Goal: Entertainment & Leisure: Browse casually

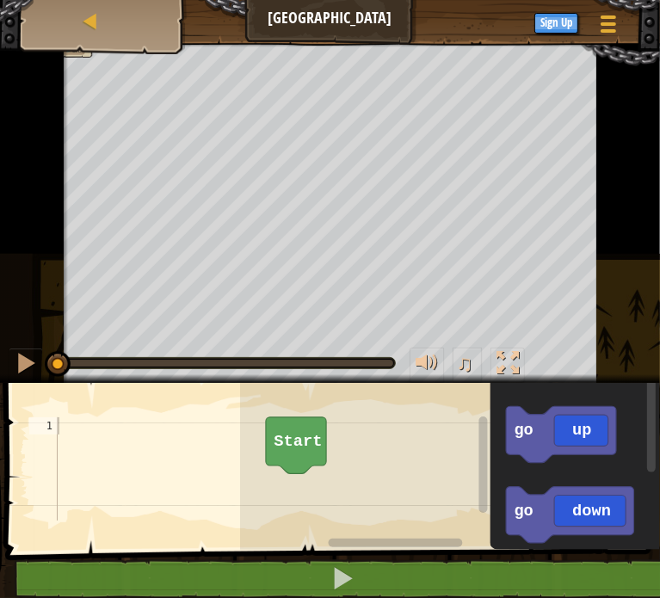
click at [292, 426] on icon "Blockly Workspace" at bounding box center [296, 445] width 60 height 56
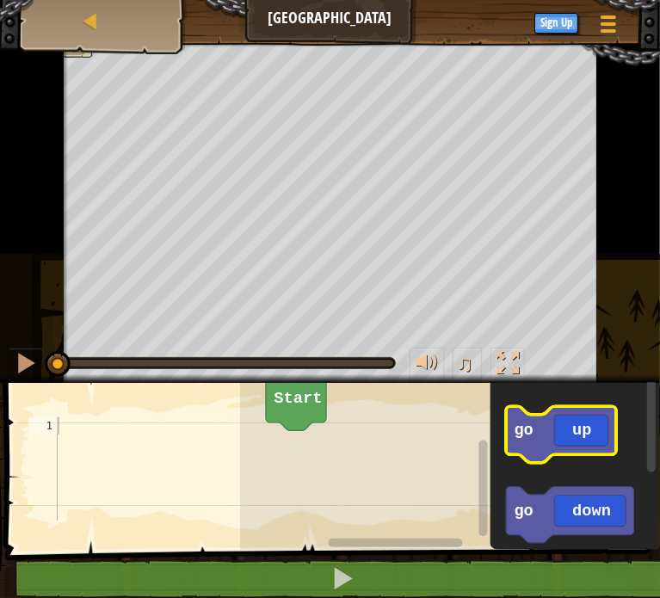
click at [590, 443] on icon "Blockly Workspace" at bounding box center [561, 434] width 110 height 56
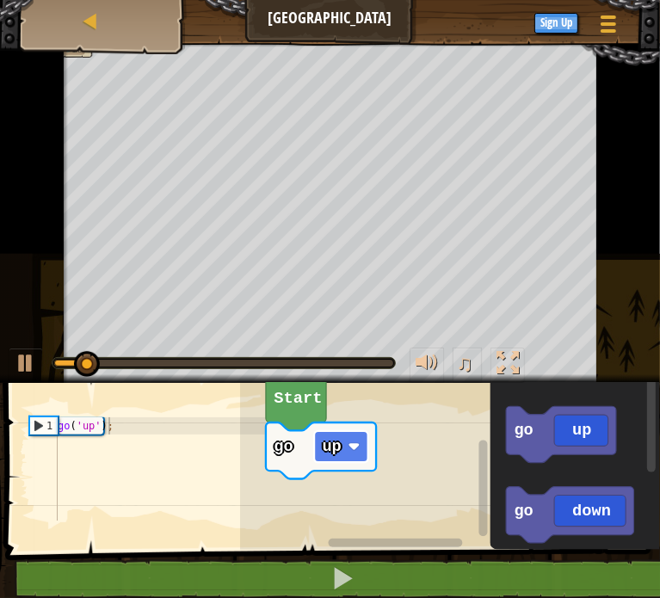
click at [326, 438] on text "up" at bounding box center [331, 446] width 19 height 19
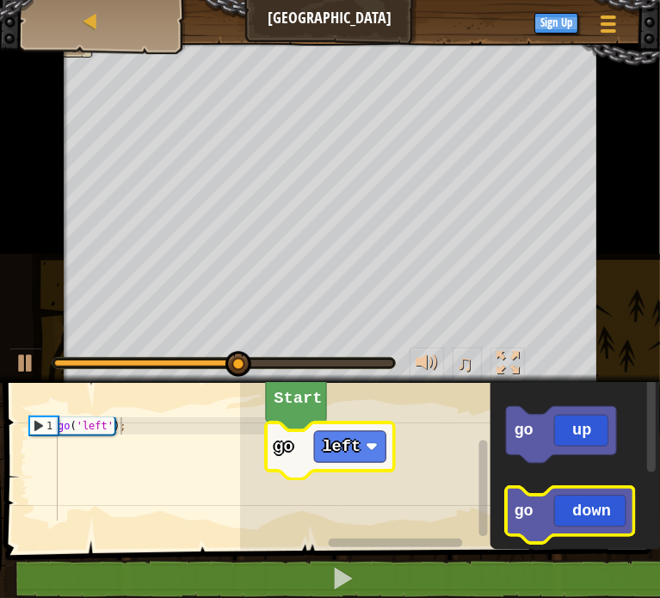
click at [578, 518] on icon "Blockly Workspace" at bounding box center [570, 515] width 128 height 56
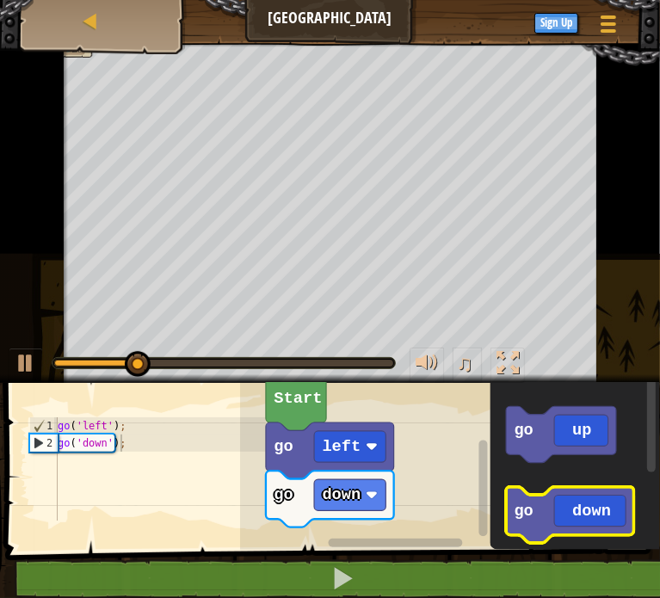
click at [539, 525] on icon "Blockly Workspace" at bounding box center [570, 515] width 128 height 56
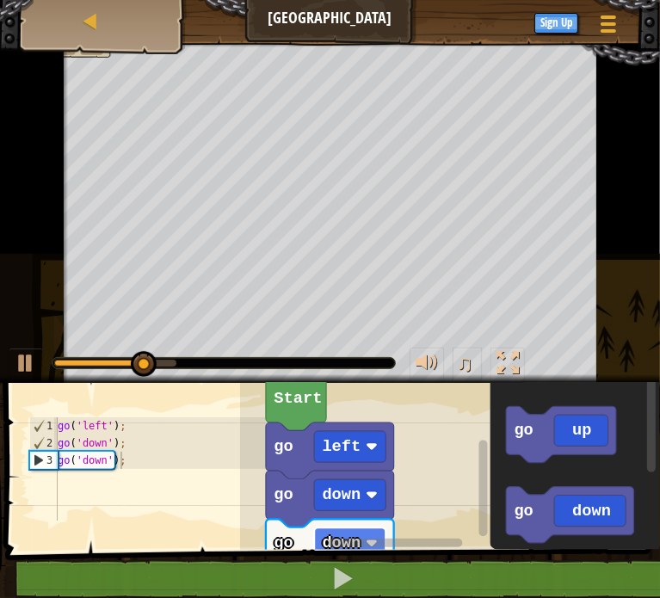
click at [360, 531] on rect "Blockly Workspace" at bounding box center [349, 542] width 71 height 31
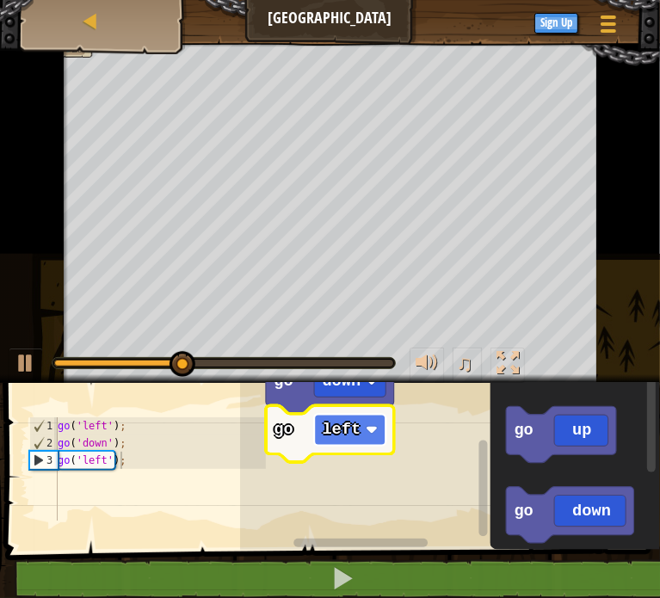
click at [352, 429] on text "left" at bounding box center [341, 430] width 39 height 19
click at [353, 421] on text "right" at bounding box center [346, 430] width 48 height 19
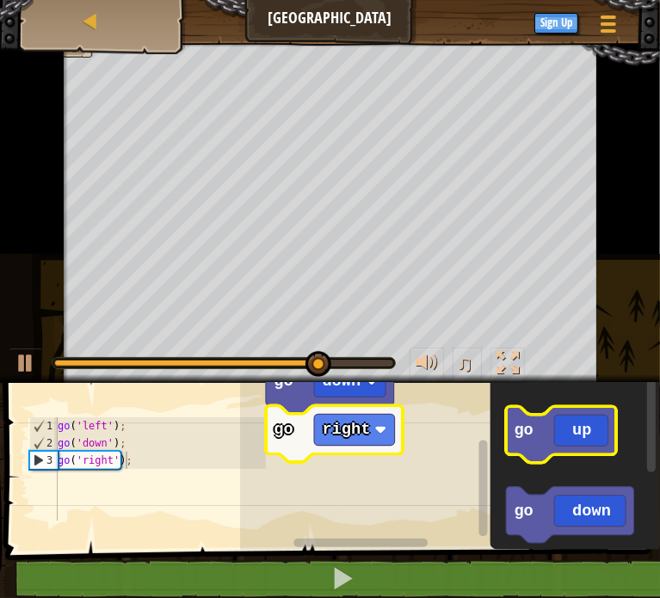
click at [547, 439] on icon "Blockly Workspace" at bounding box center [561, 434] width 110 height 56
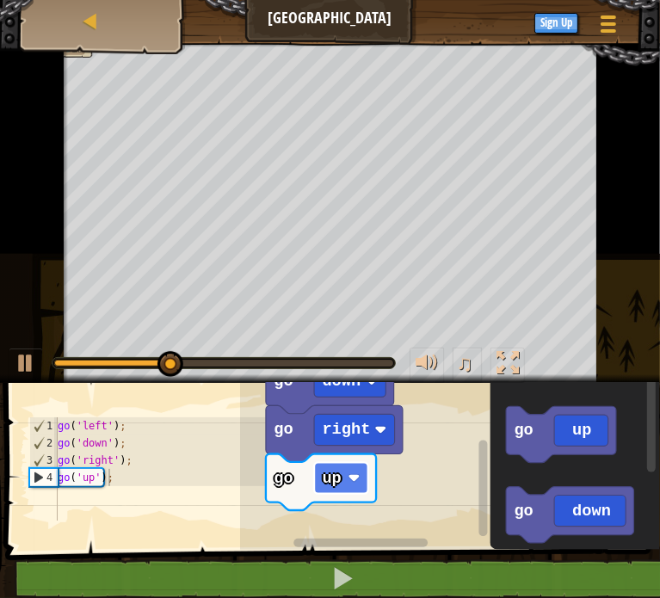
click at [328, 483] on text "up" at bounding box center [331, 478] width 19 height 19
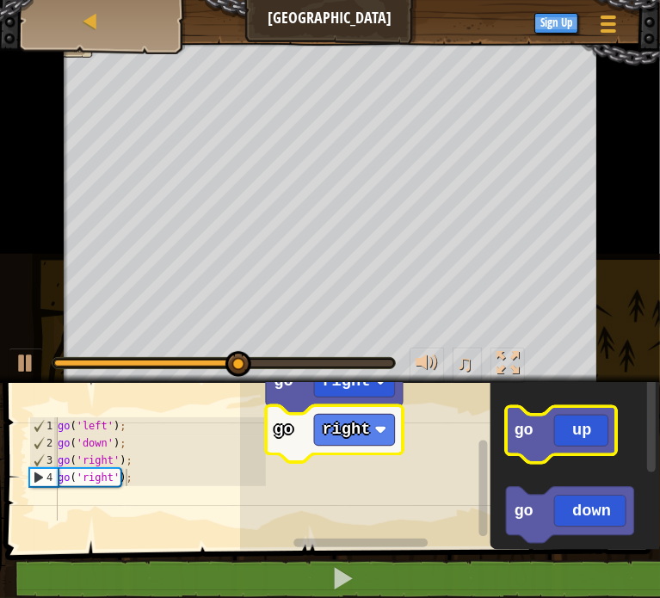
click at [547, 433] on icon "Blockly Workspace" at bounding box center [561, 434] width 110 height 56
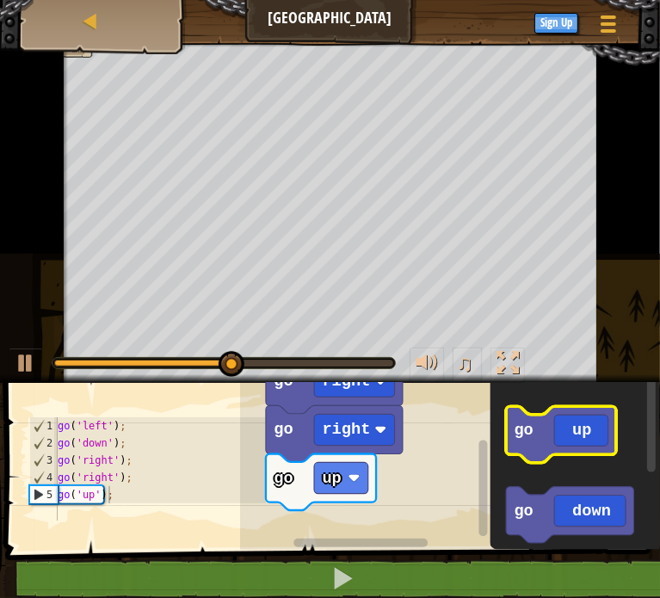
click at [537, 443] on icon "Blockly Workspace" at bounding box center [561, 434] width 110 height 56
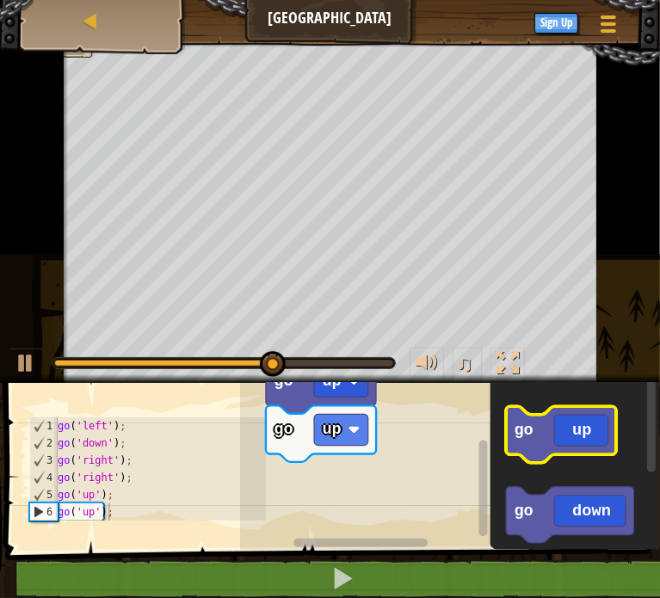
click at [525, 439] on text "go" at bounding box center [522, 430] width 19 height 19
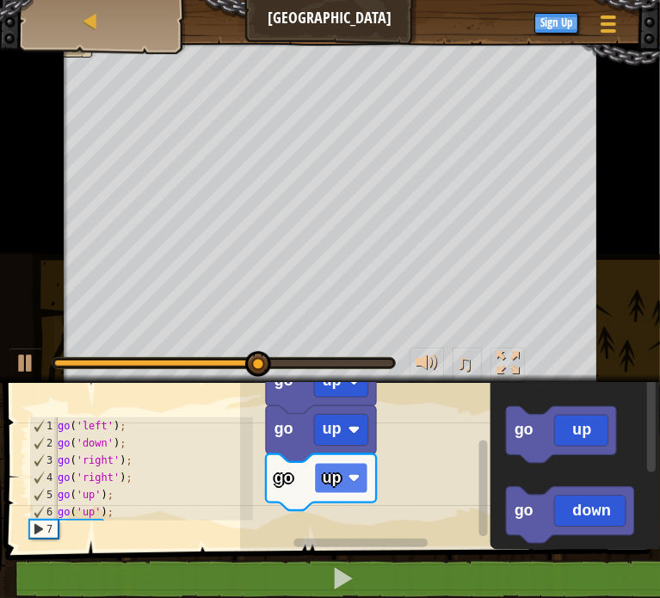
click at [356, 471] on rect "Blockly Workspace" at bounding box center [341, 478] width 54 height 31
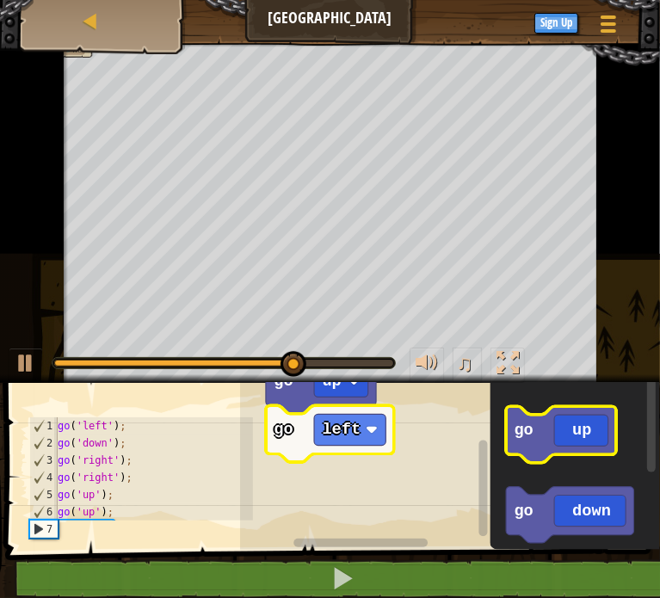
click at [537, 445] on icon "Blockly Workspace" at bounding box center [561, 434] width 110 height 56
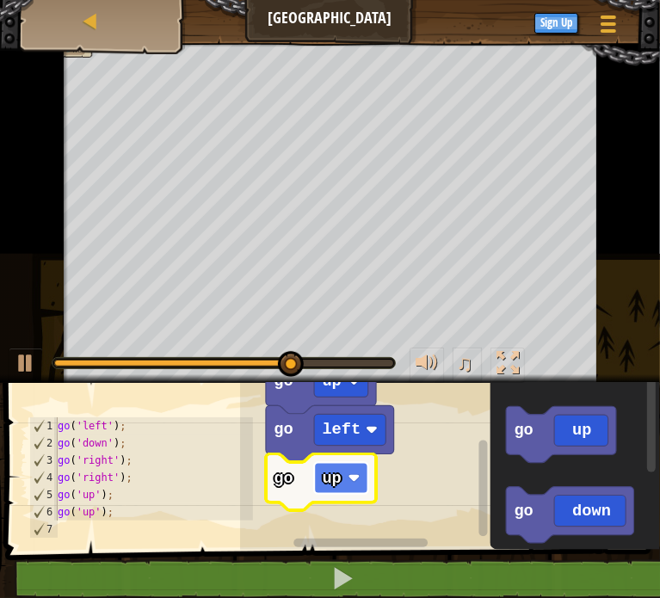
click at [347, 490] on rect "Blockly Workspace" at bounding box center [341, 478] width 54 height 31
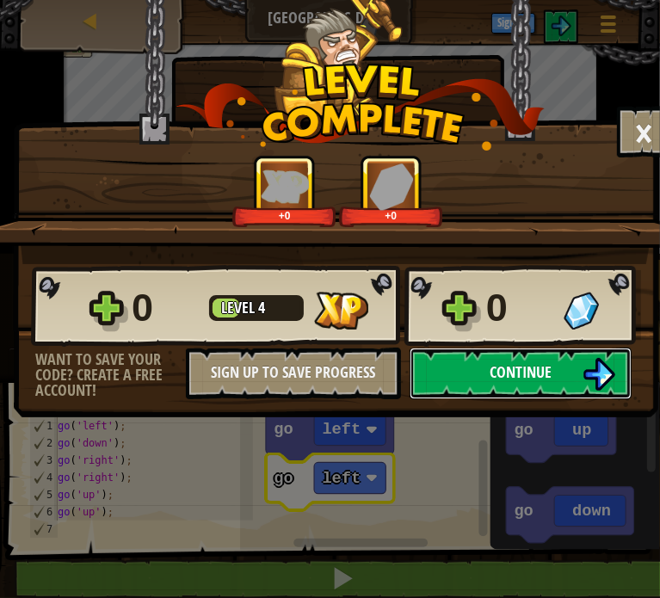
click at [482, 372] on button "Continue" at bounding box center [520, 373] width 222 height 52
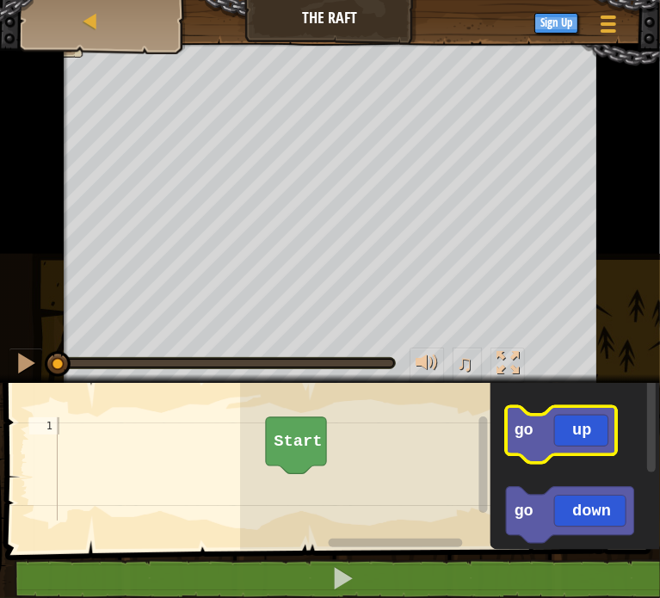
click at [560, 443] on icon "Blockly Workspace" at bounding box center [561, 434] width 110 height 56
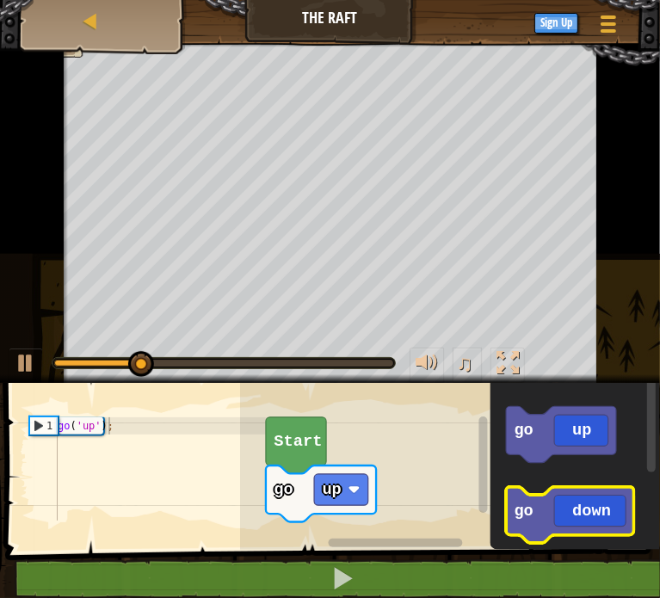
click at [516, 507] on text "go" at bounding box center [522, 510] width 19 height 19
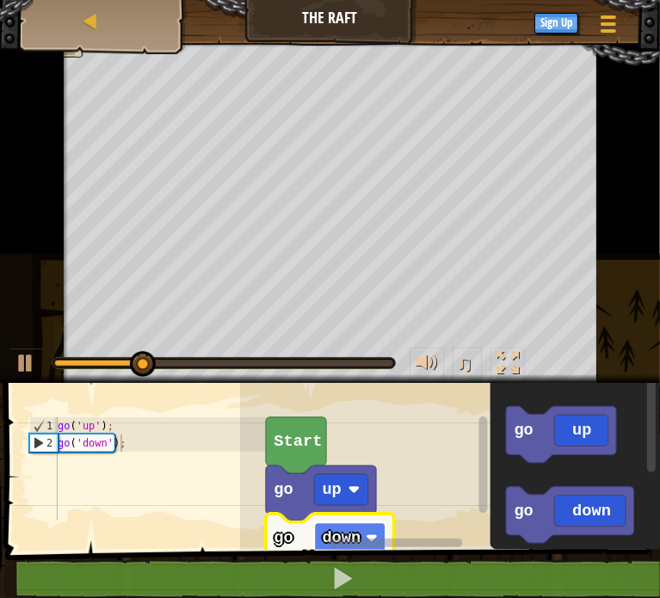
click at [361, 525] on rect "Blockly Workspace" at bounding box center [349, 537] width 71 height 31
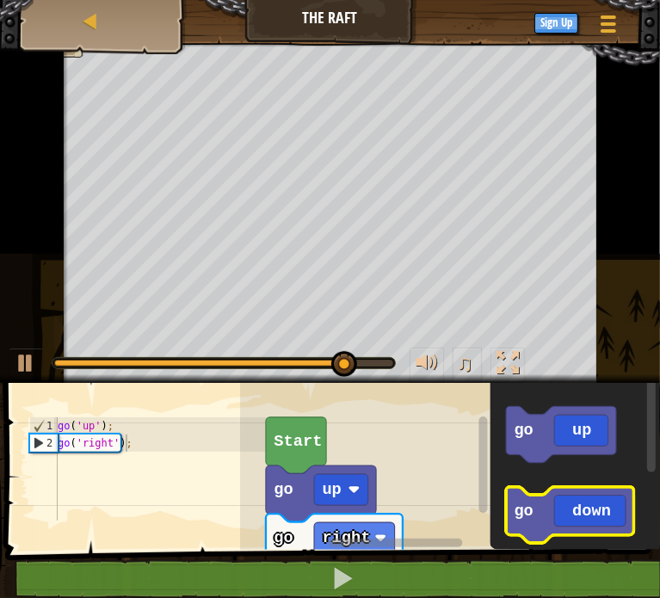
click at [533, 522] on icon "Blockly Workspace" at bounding box center [570, 515] width 128 height 56
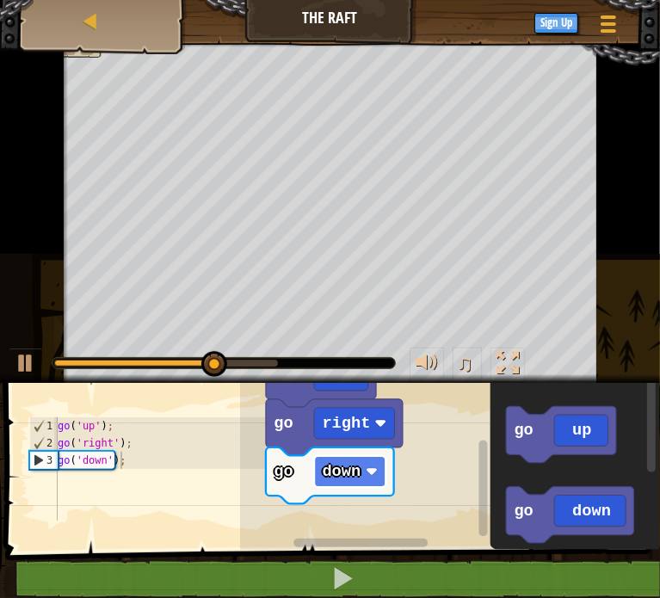
click at [378, 470] on rect "Blockly Workspace" at bounding box center [349, 471] width 71 height 31
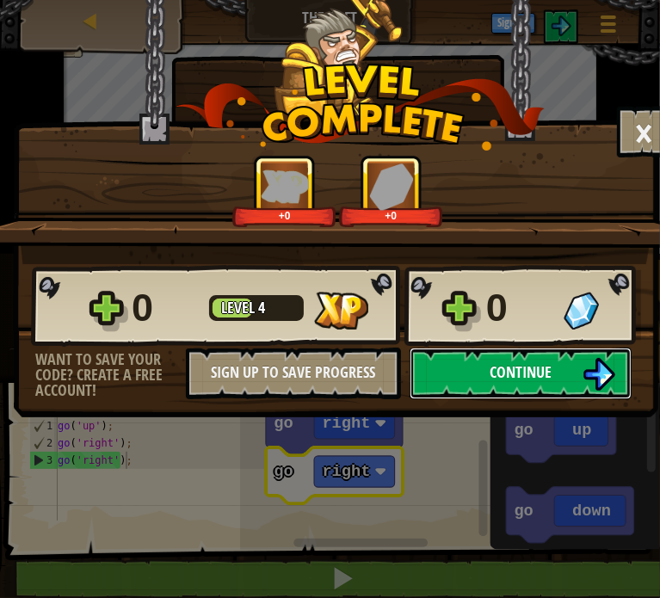
click at [488, 371] on button "Continue" at bounding box center [520, 373] width 222 height 52
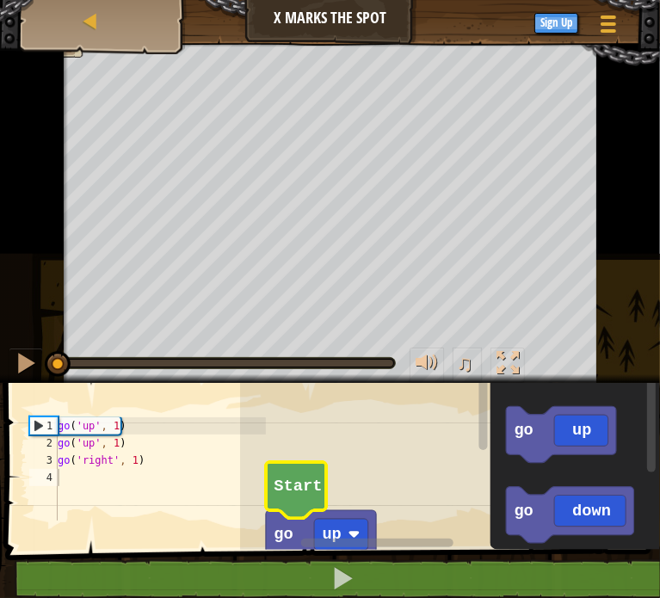
click at [278, 475] on icon "Blockly Workspace" at bounding box center [296, 490] width 60 height 56
click at [297, 476] on text "Start" at bounding box center [297, 485] width 48 height 19
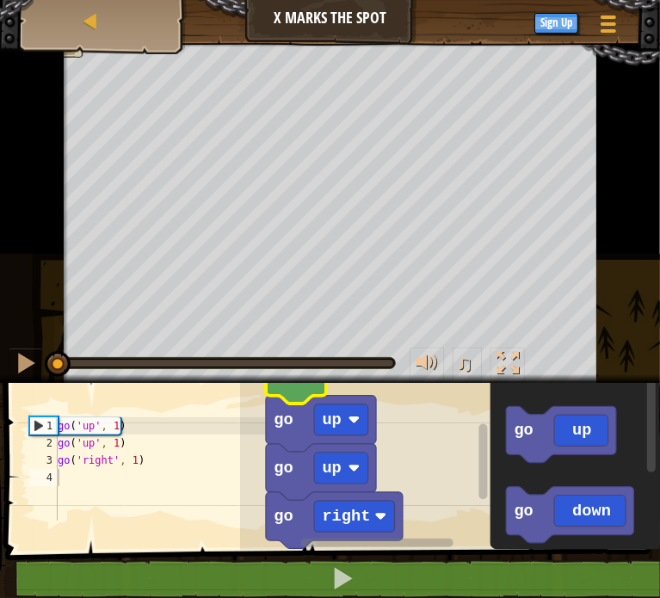
click at [290, 454] on icon "Blockly Workspace" at bounding box center [321, 472] width 110 height 56
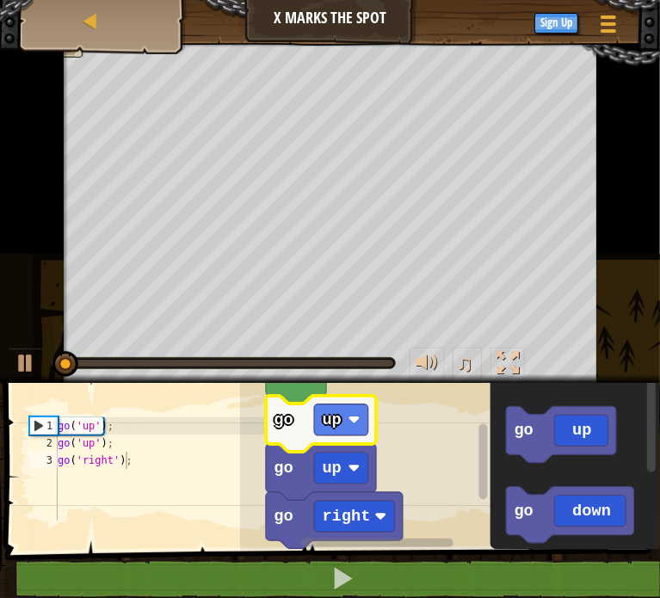
click at [341, 443] on icon "Blockly Workspace" at bounding box center [321, 424] width 110 height 56
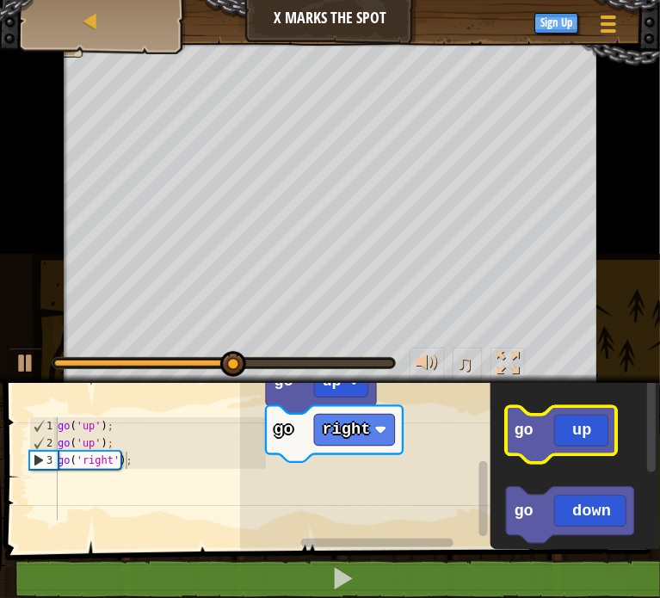
click at [596, 446] on icon "Blockly Workspace" at bounding box center [561, 434] width 110 height 56
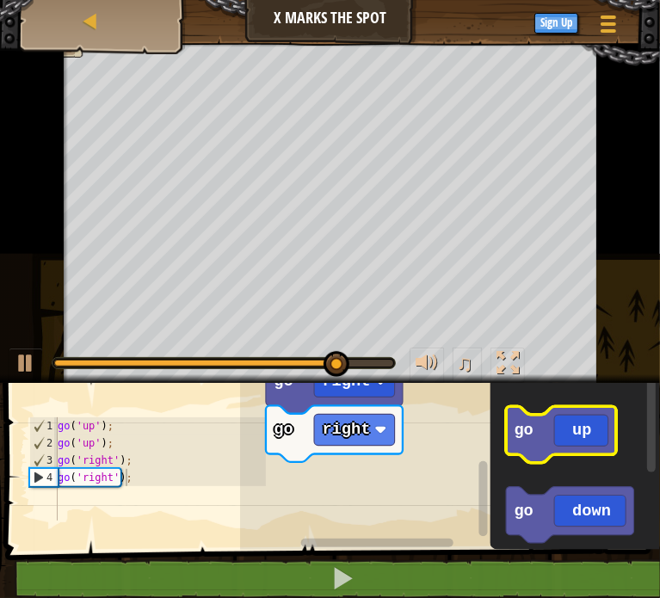
click at [531, 442] on icon "Blockly Workspace" at bounding box center [561, 434] width 110 height 56
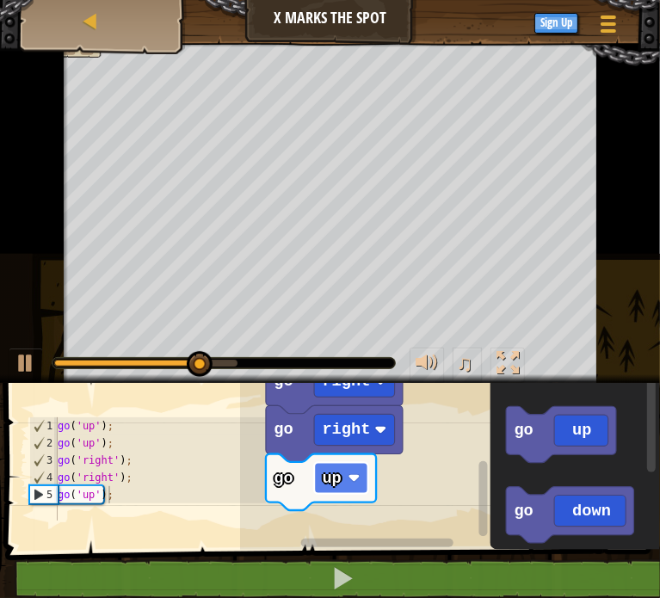
click at [338, 477] on text "up" at bounding box center [331, 478] width 19 height 19
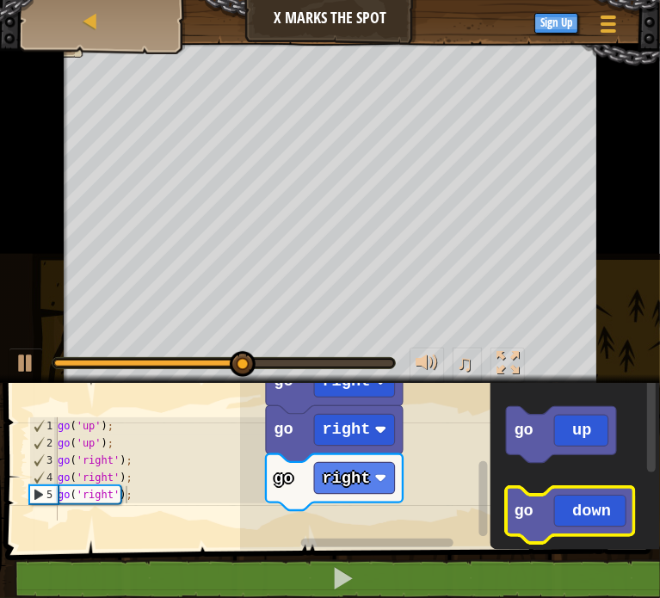
click at [527, 520] on icon "Blockly Workspace" at bounding box center [570, 515] width 128 height 56
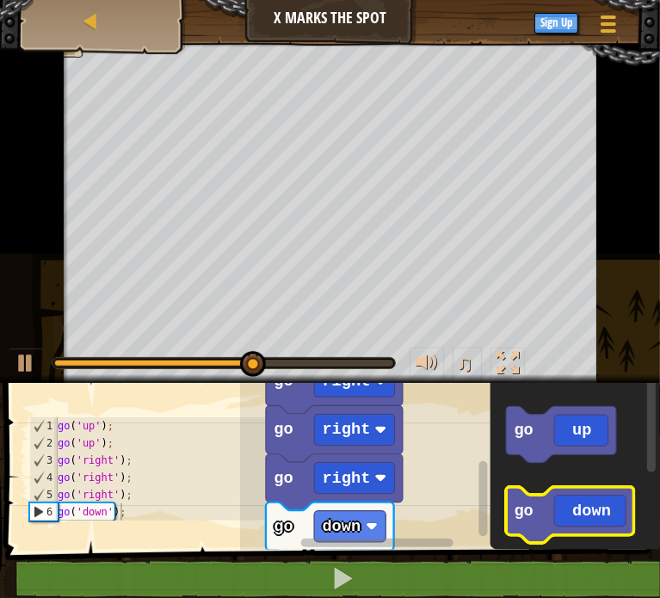
click at [510, 518] on icon "Blockly Workspace" at bounding box center [570, 515] width 128 height 56
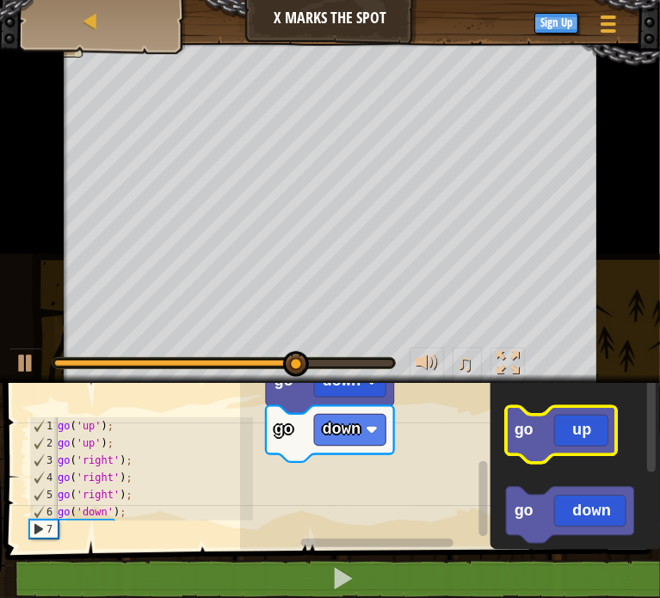
click at [529, 445] on icon "Blockly Workspace" at bounding box center [561, 434] width 110 height 56
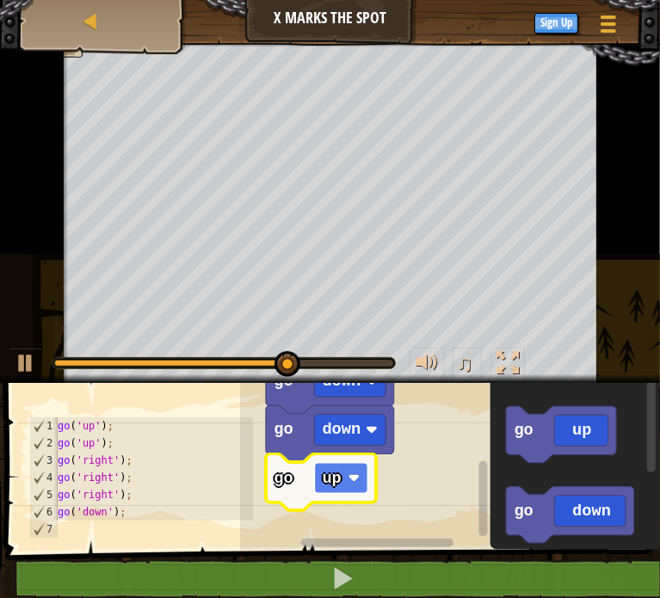
click at [365, 481] on rect "Blockly Workspace" at bounding box center [341, 478] width 54 height 31
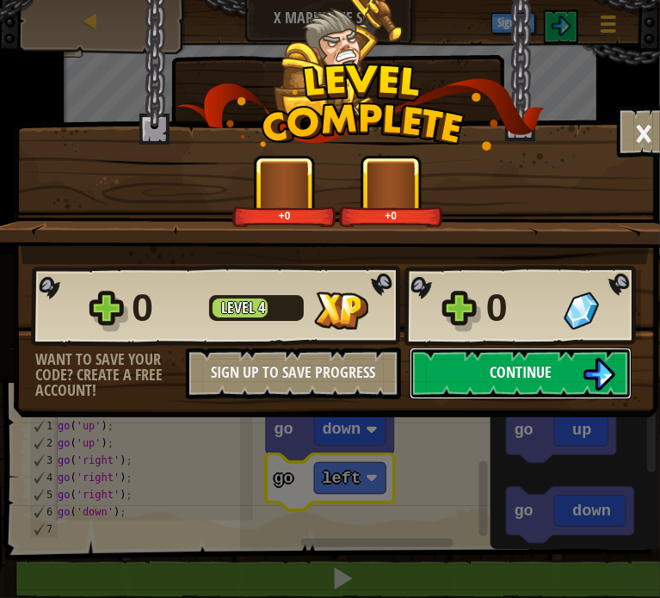
click at [471, 358] on button "Continue" at bounding box center [520, 373] width 222 height 52
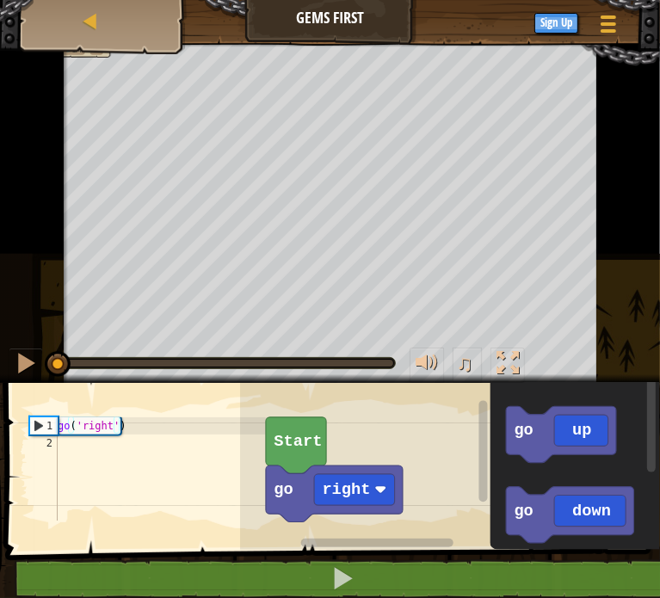
click at [314, 454] on icon "Blockly Workspace" at bounding box center [296, 445] width 60 height 56
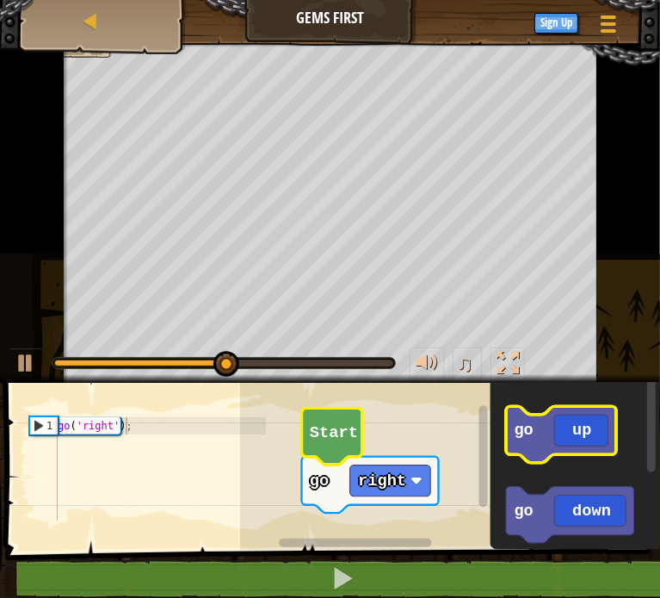
click at [553, 452] on icon "Blockly Workspace" at bounding box center [561, 434] width 110 height 56
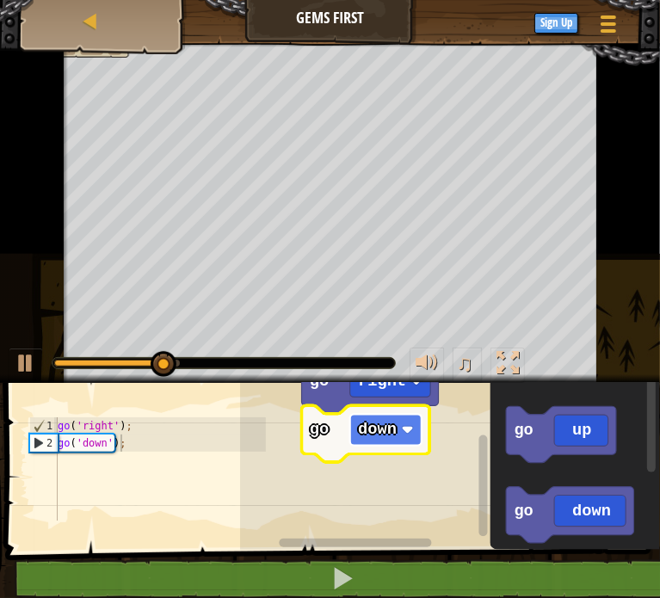
click at [384, 436] on text "down" at bounding box center [377, 430] width 39 height 19
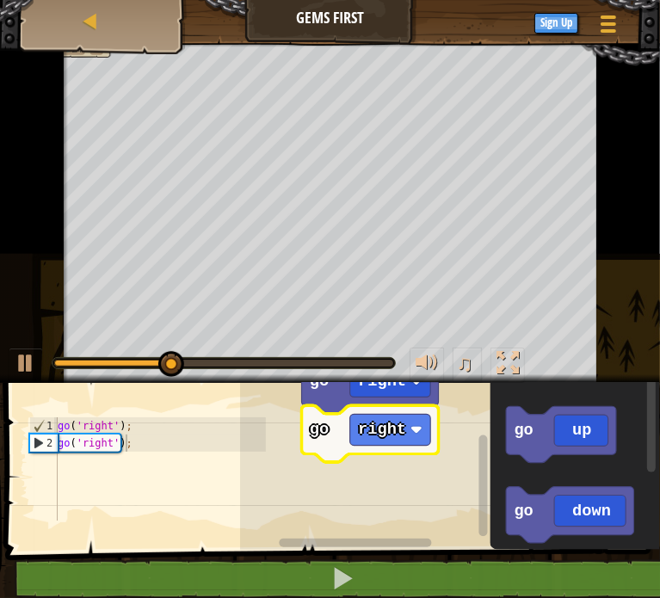
click at [560, 458] on rect "Blockly Workspace" at bounding box center [561, 434] width 110 height 56
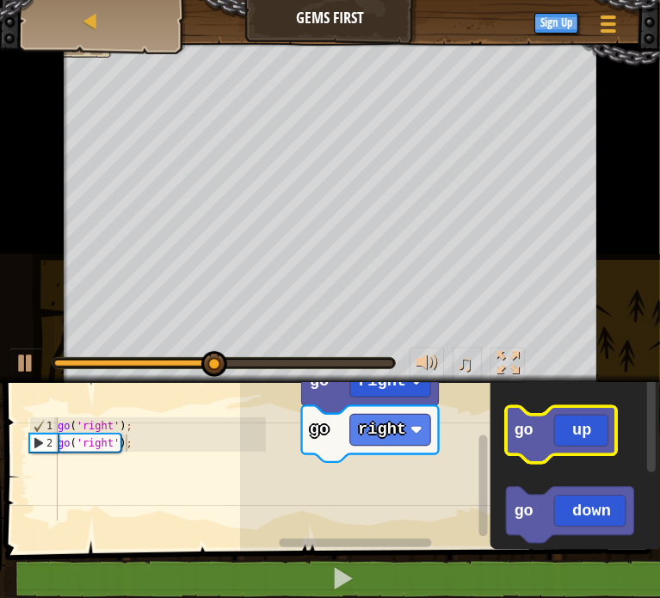
click at [552, 439] on icon "Blockly Workspace" at bounding box center [561, 434] width 110 height 56
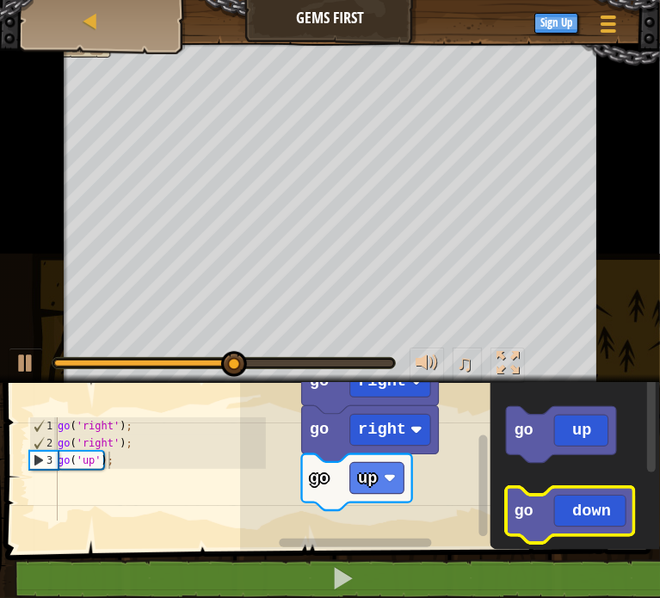
click at [541, 496] on icon "Blockly Workspace" at bounding box center [570, 515] width 128 height 56
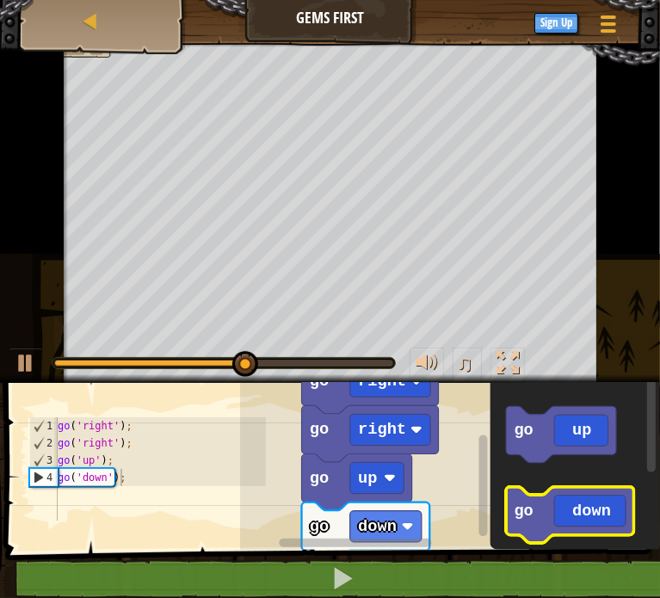
click at [540, 515] on icon "Blockly Workspace" at bounding box center [570, 515] width 128 height 56
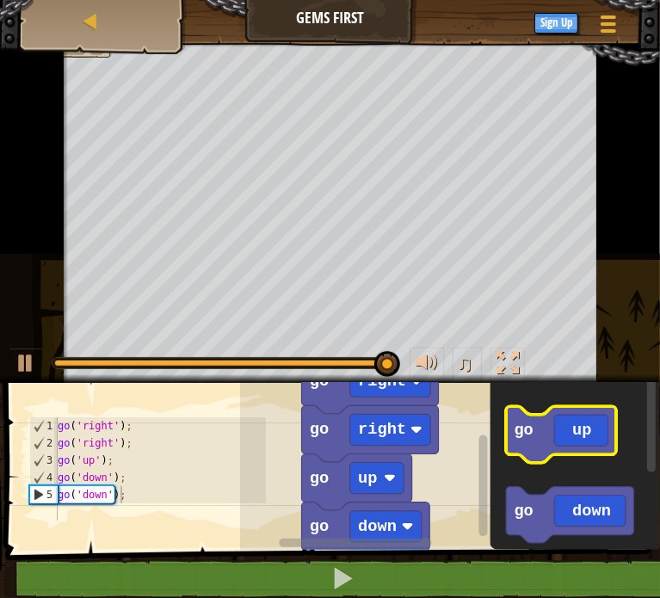
click at [511, 436] on icon "Blockly Workspace" at bounding box center [561, 434] width 110 height 56
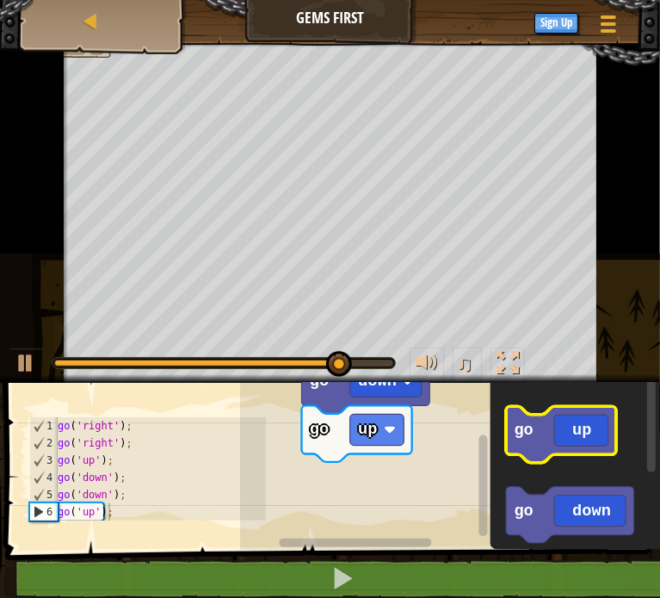
click at [509, 446] on icon "Blockly Workspace" at bounding box center [561, 434] width 110 height 56
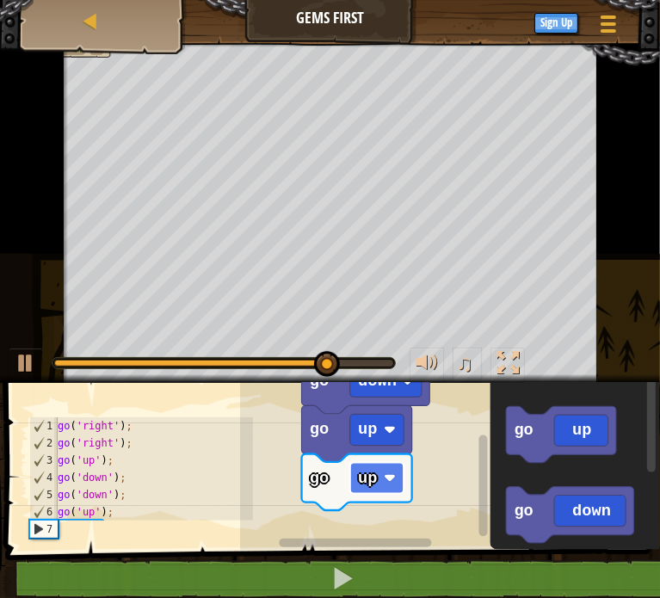
click at [374, 489] on rect "Blockly Workspace" at bounding box center [377, 478] width 54 height 31
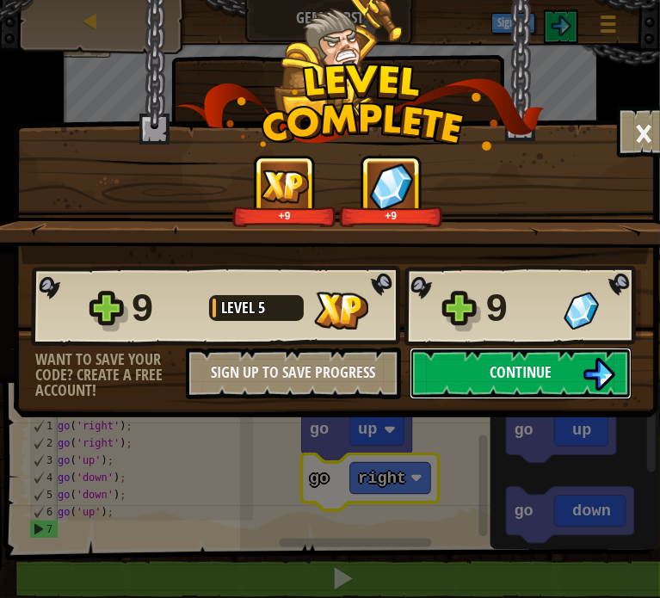
click at [419, 370] on button "Continue" at bounding box center [520, 373] width 222 height 52
